Goal: Task Accomplishment & Management: Use online tool/utility

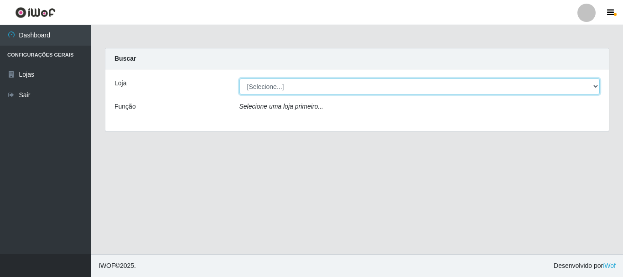
click at [595, 87] on select "[Selecione...] Nordestão - Alecrim" at bounding box center [419, 86] width 361 height 16
select select "453"
click at [239, 78] on select "[Selecione...] Nordestão - Alecrim" at bounding box center [419, 86] width 361 height 16
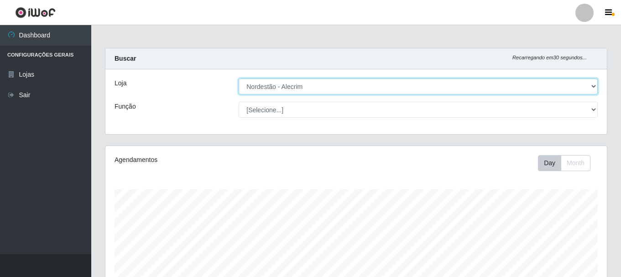
scroll to position [189, 501]
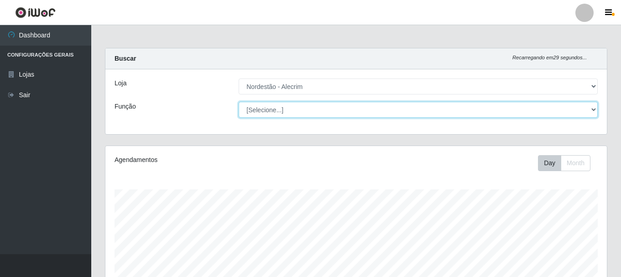
click at [589, 108] on select "[Selecione...] Balconista + Balconista de Padaria Balconista de Padaria ++ Emba…" at bounding box center [418, 110] width 359 height 16
select select "1"
click at [239, 102] on select "[Selecione...] Balconista + Balconista de Padaria Balconista de Padaria ++ Emba…" at bounding box center [418, 110] width 359 height 16
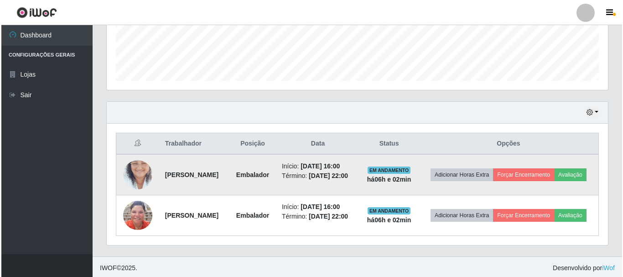
scroll to position [261, 0]
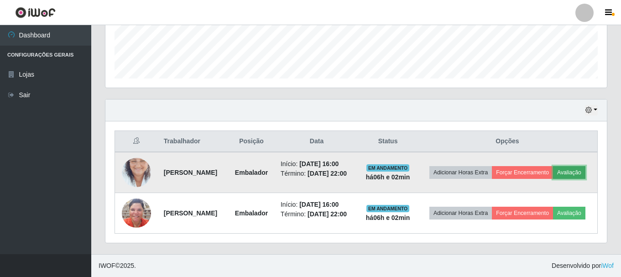
click at [553, 166] on button "Avaliação" at bounding box center [569, 172] width 32 height 13
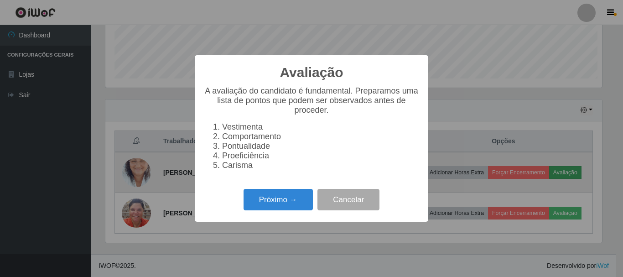
scroll to position [189, 497]
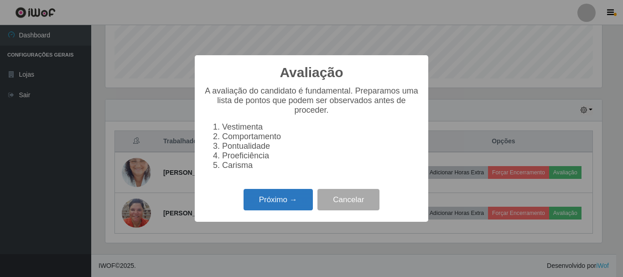
click at [284, 205] on button "Próximo →" at bounding box center [278, 199] width 69 height 21
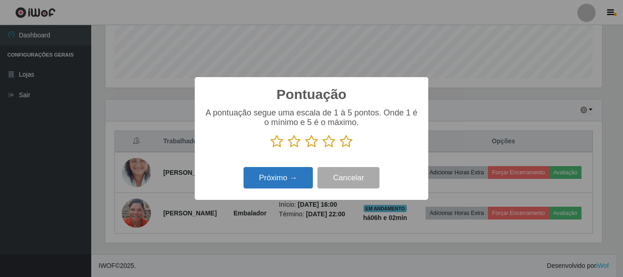
scroll to position [455853, 455545]
click at [344, 137] on icon at bounding box center [346, 142] width 13 height 14
click at [340, 148] on input "radio" at bounding box center [340, 148] width 0 height 0
drag, startPoint x: 301, startPoint y: 167, endPoint x: 298, endPoint y: 176, distance: 9.7
click at [299, 175] on div "Próximo → Cancelar" at bounding box center [311, 178] width 215 height 26
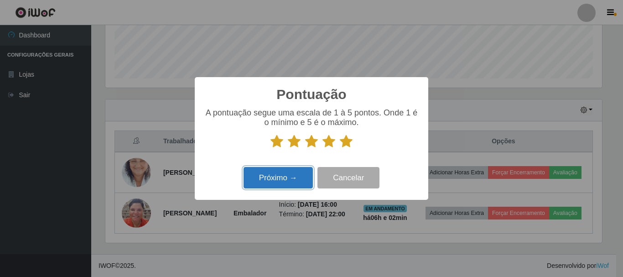
click at [298, 177] on button "Próximo →" at bounding box center [278, 177] width 69 height 21
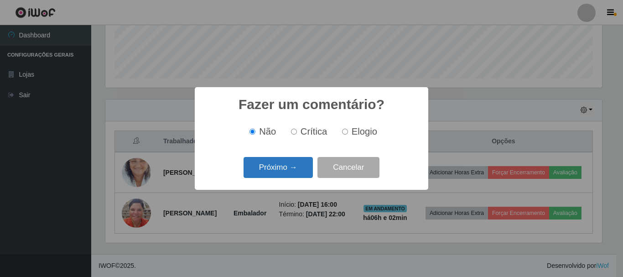
click at [301, 164] on button "Próximo →" at bounding box center [278, 167] width 69 height 21
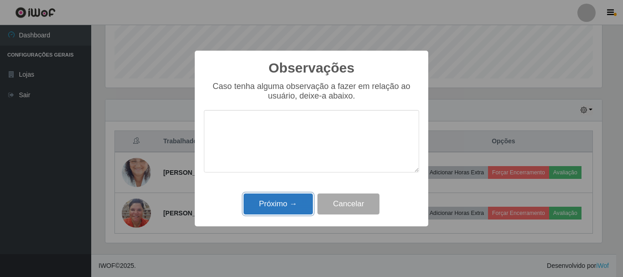
click at [296, 208] on button "Próximo →" at bounding box center [278, 203] width 69 height 21
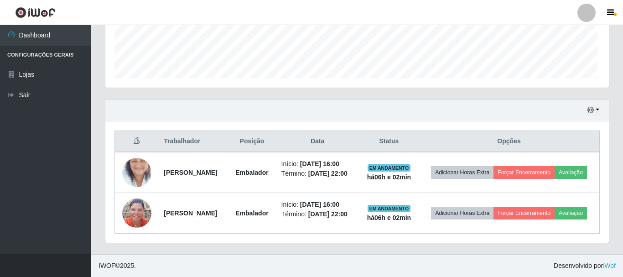
scroll to position [189, 501]
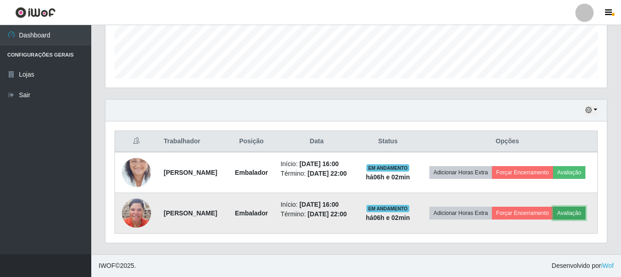
click at [553, 219] on button "Avaliação" at bounding box center [569, 213] width 32 height 13
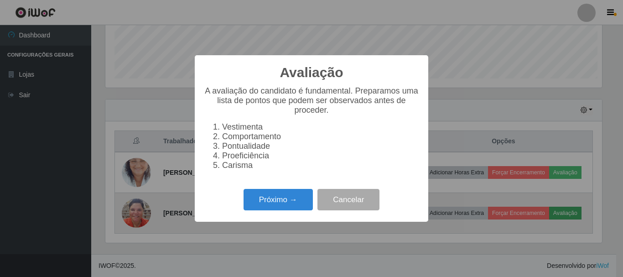
scroll to position [189, 497]
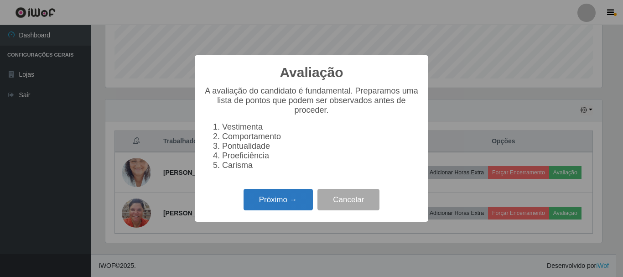
click at [279, 210] on button "Próximo →" at bounding box center [278, 199] width 69 height 21
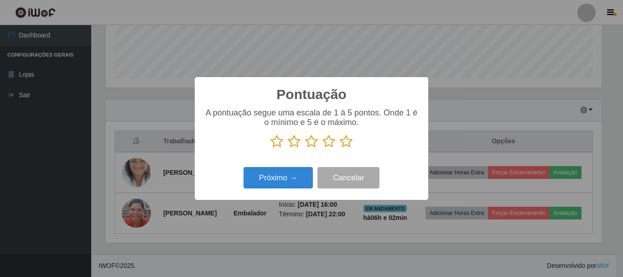
scroll to position [455853, 455545]
click at [351, 144] on icon at bounding box center [346, 142] width 13 height 14
click at [340, 148] on input "radio" at bounding box center [340, 148] width 0 height 0
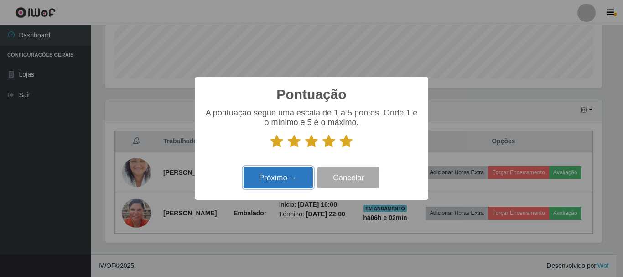
click at [288, 185] on button "Próximo →" at bounding box center [278, 177] width 69 height 21
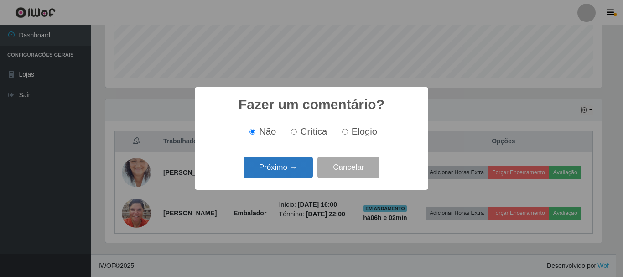
click at [289, 167] on button "Próximo →" at bounding box center [278, 167] width 69 height 21
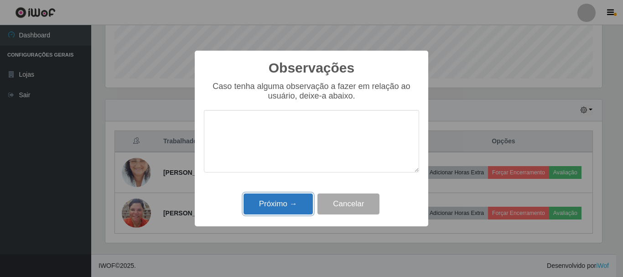
click at [279, 210] on button "Próximo →" at bounding box center [278, 203] width 69 height 21
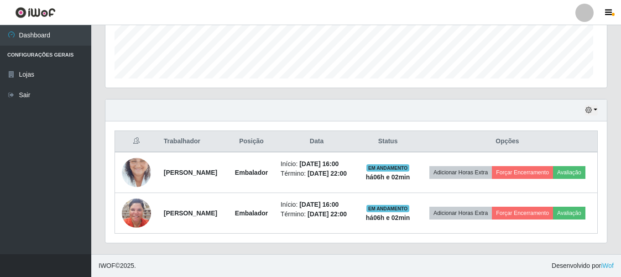
scroll to position [189, 501]
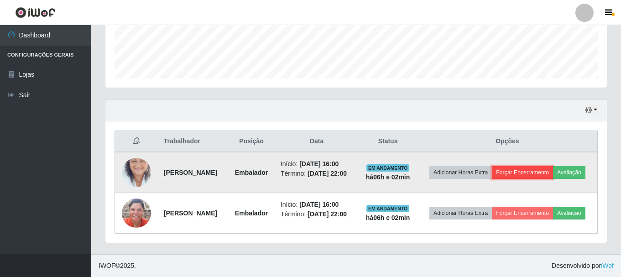
click at [553, 166] on button "Forçar Encerramento" at bounding box center [522, 172] width 61 height 13
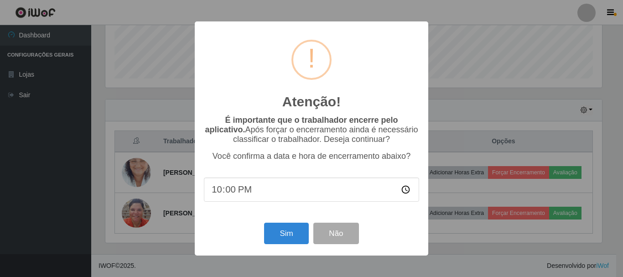
click at [465, 250] on div "Atenção! × É importante que o trabalhador encerre pelo aplicativo. Após forçar …" at bounding box center [311, 138] width 623 height 277
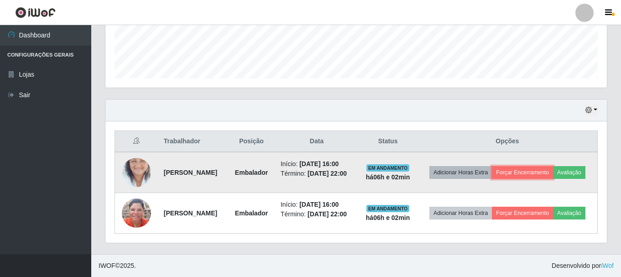
scroll to position [248, 0]
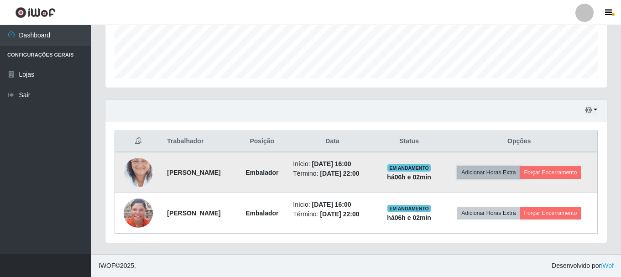
click at [511, 169] on button "Adicionar Horas Extra" at bounding box center [488, 172] width 62 height 13
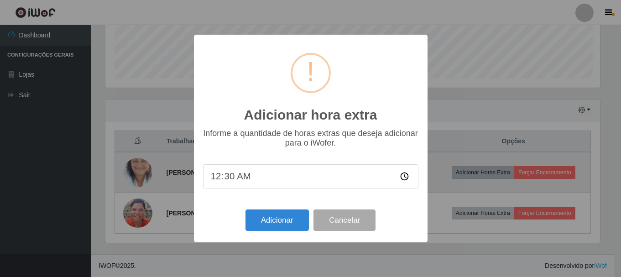
scroll to position [189, 497]
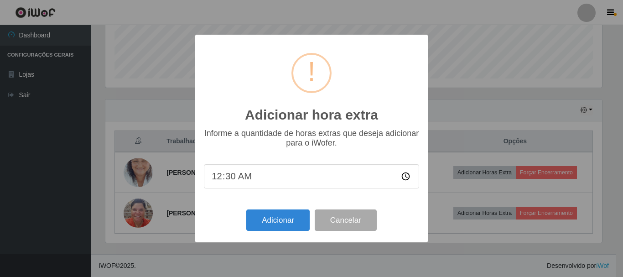
click at [545, 105] on div "Adicionar hora extra × Informe a quantidade de horas extras que deseja adiciona…" at bounding box center [311, 138] width 623 height 277
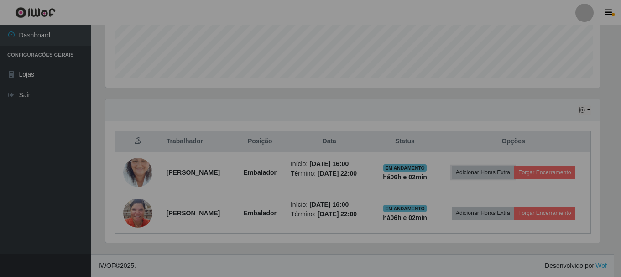
scroll to position [189, 501]
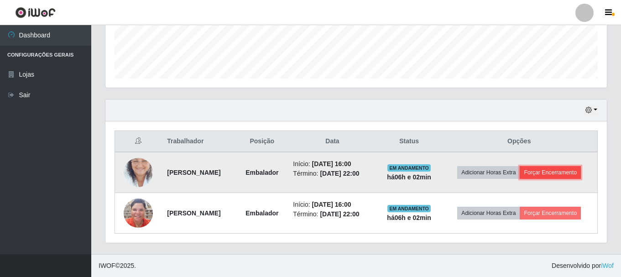
click at [559, 178] on button "Forçar Encerramento" at bounding box center [549, 172] width 61 height 13
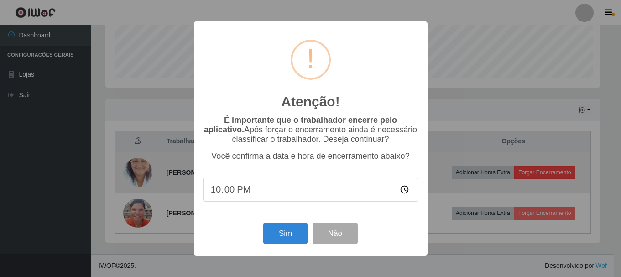
scroll to position [189, 497]
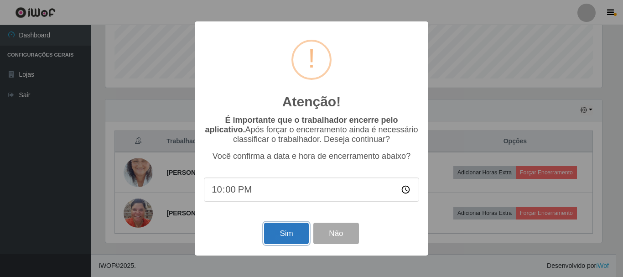
click at [294, 234] on button "Sim" at bounding box center [286, 233] width 44 height 21
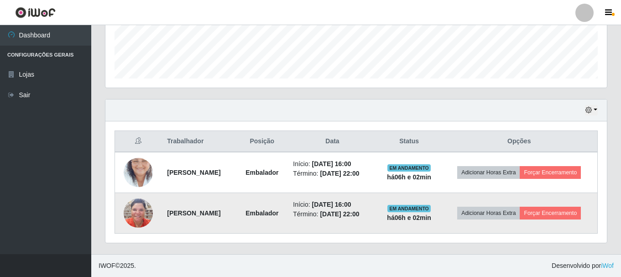
scroll to position [0, 0]
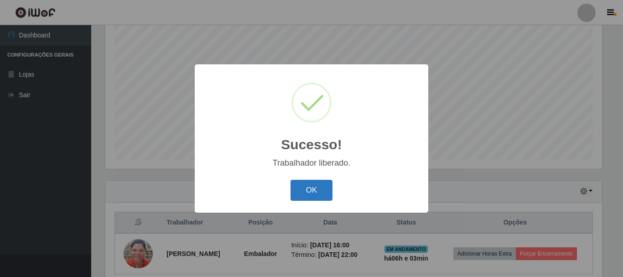
click at [323, 188] on button "OK" at bounding box center [311, 190] width 42 height 21
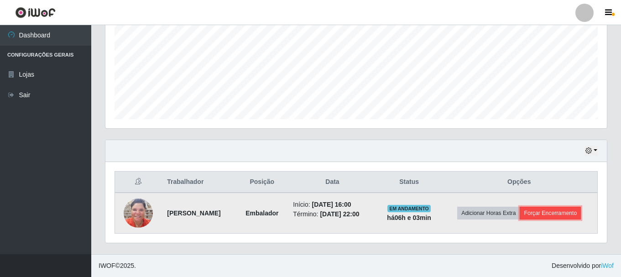
click at [555, 213] on button "Forçar Encerramento" at bounding box center [549, 213] width 61 height 13
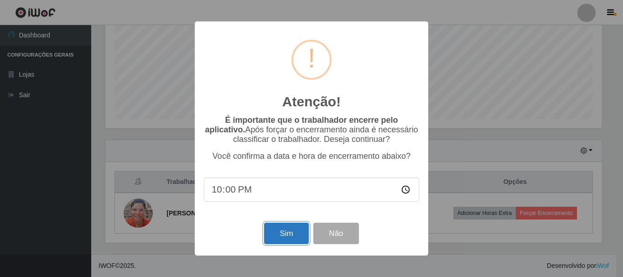
click at [277, 238] on button "Sim" at bounding box center [286, 233] width 44 height 21
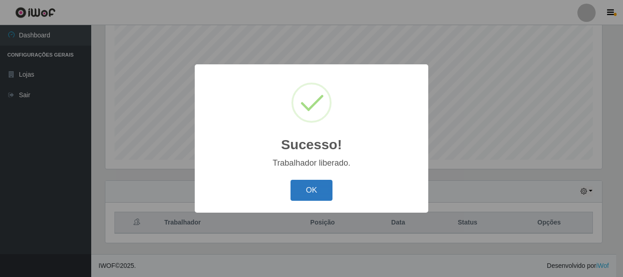
click at [308, 192] on button "OK" at bounding box center [311, 190] width 42 height 21
